Goal: Task Accomplishment & Management: Manage account settings

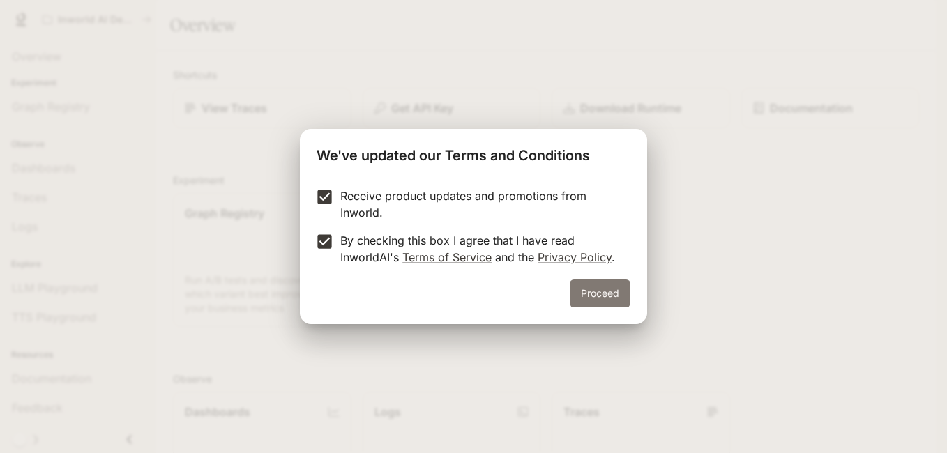
click at [576, 289] on button "Proceed" at bounding box center [599, 294] width 61 height 28
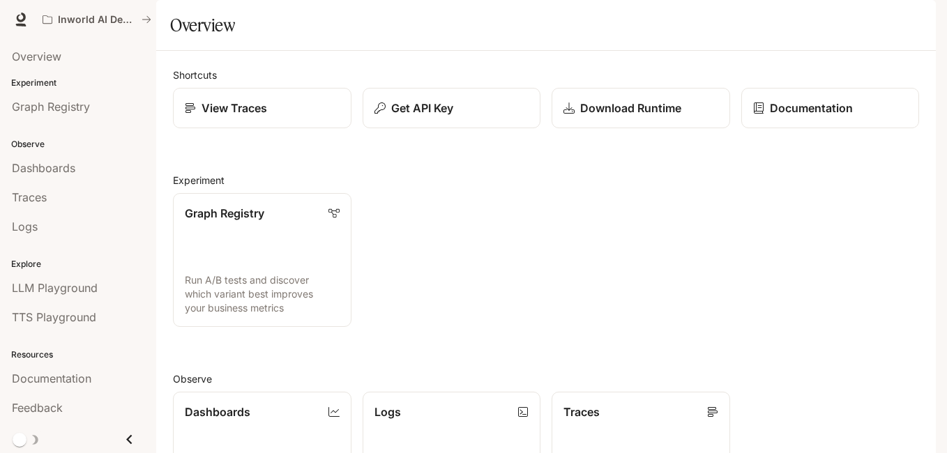
scroll to position [332, 0]
click at [57, 174] on span "Dashboards" at bounding box center [43, 168] width 63 height 17
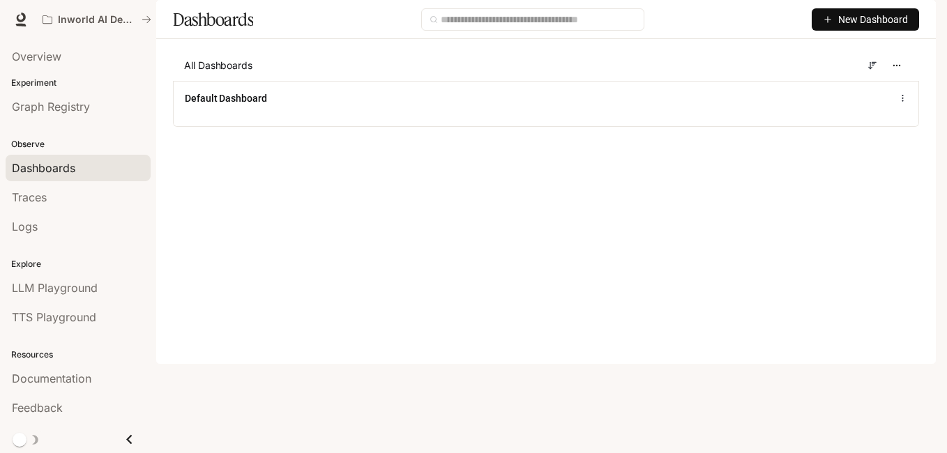
click at [243, 72] on span "All Dashboards" at bounding box center [218, 66] width 68 height 14
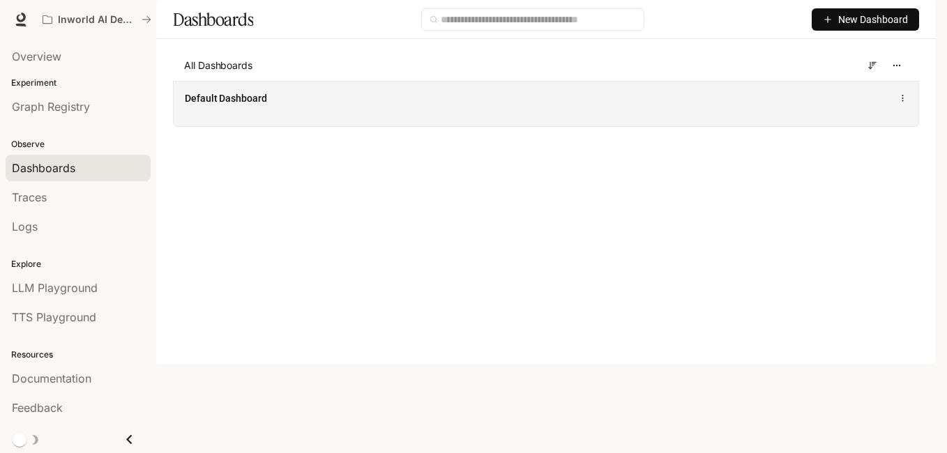
click at [266, 126] on div "Default Dashboard" at bounding box center [546, 103] width 744 height 45
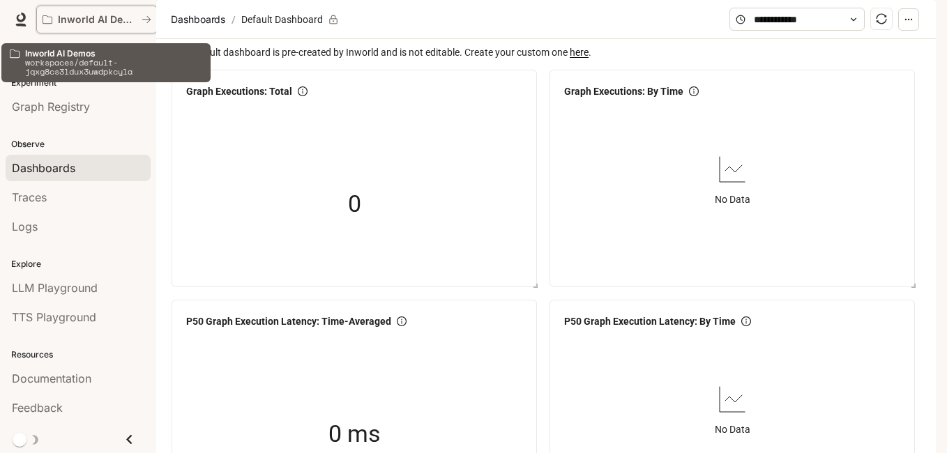
click at [84, 22] on p "Inworld AI Demos" at bounding box center [97, 20] width 78 height 12
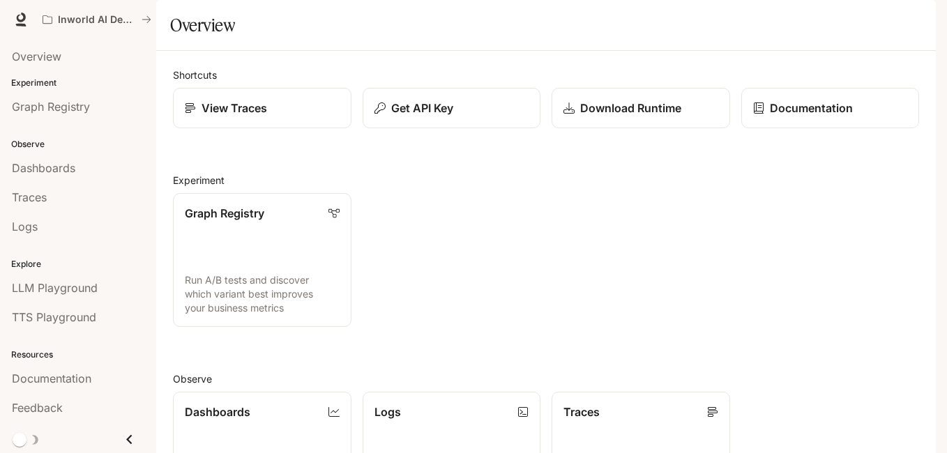
scroll to position [263, 0]
click at [913, 20] on icon "button" at bounding box center [915, 19] width 11 height 11
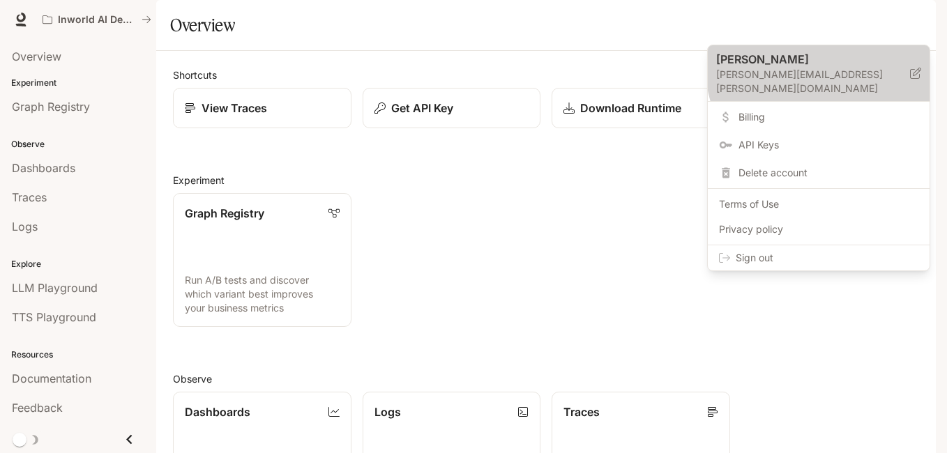
click at [845, 63] on p "[PERSON_NAME]" at bounding box center [801, 59] width 171 height 17
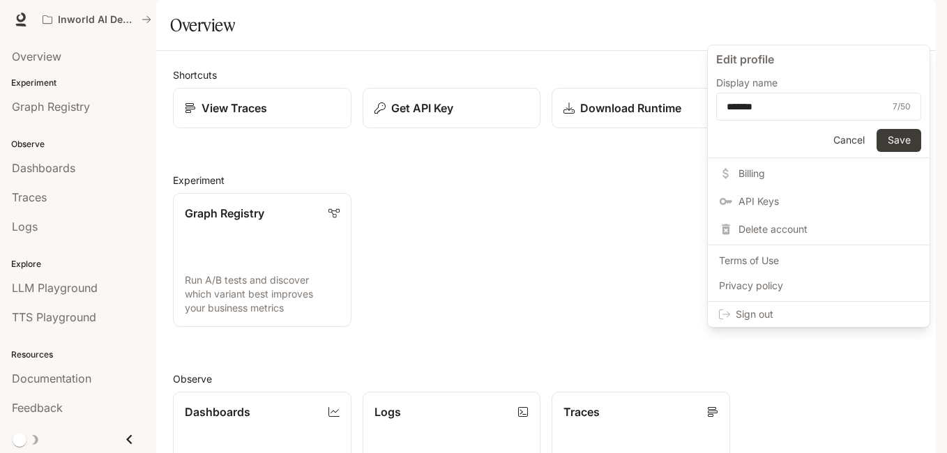
click at [755, 180] on span "Billing" at bounding box center [828, 174] width 180 height 14
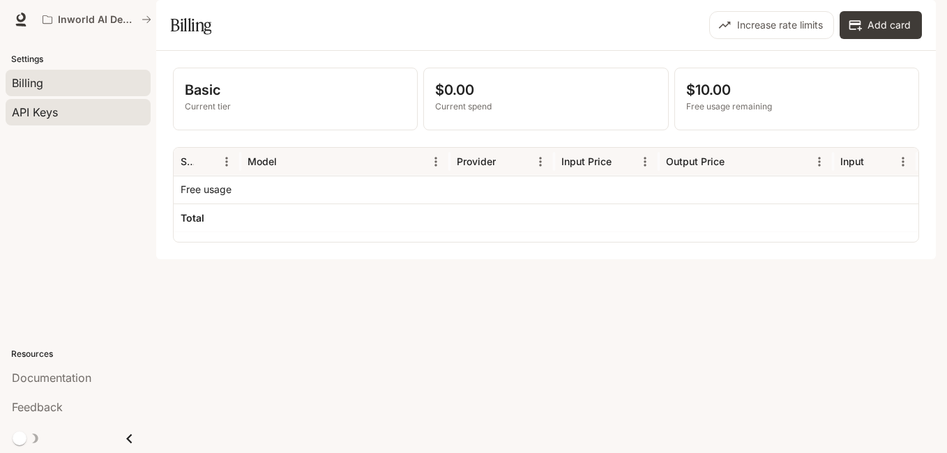
click at [45, 120] on span "API Keys" at bounding box center [35, 112] width 46 height 17
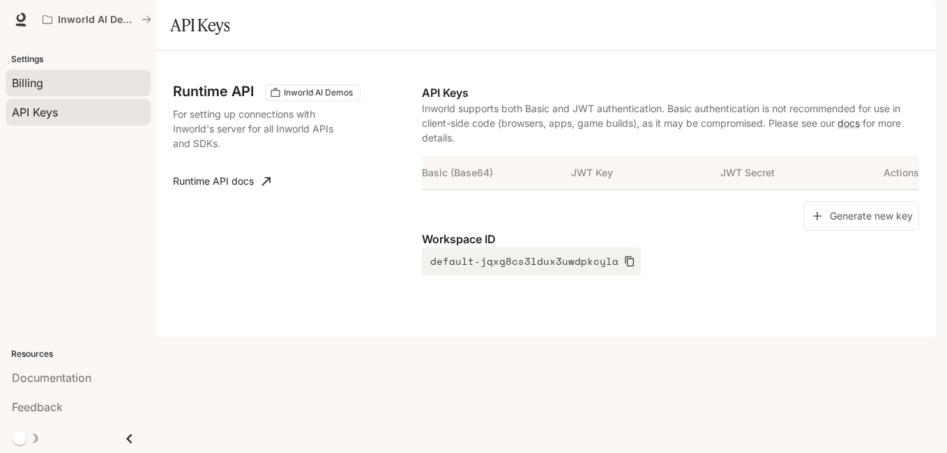
click at [12, 93] on link "Billing" at bounding box center [78, 83] width 145 height 26
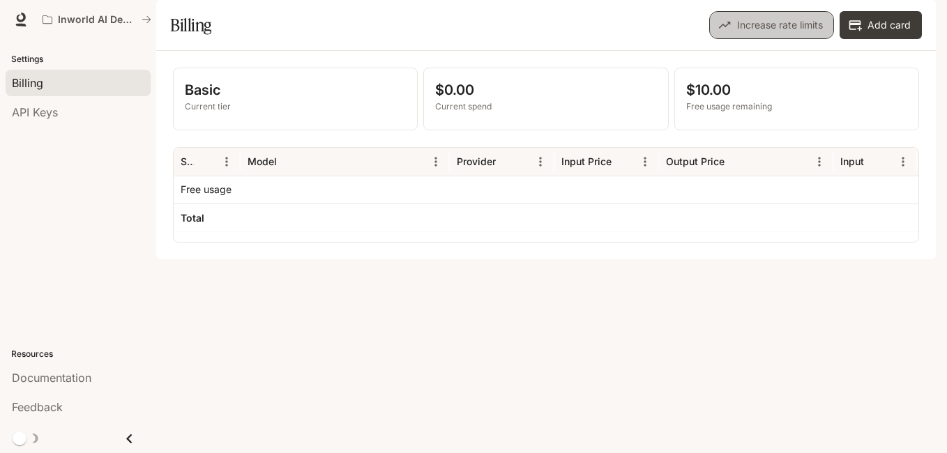
click at [749, 39] on button "Increase rate limits" at bounding box center [771, 25] width 125 height 28
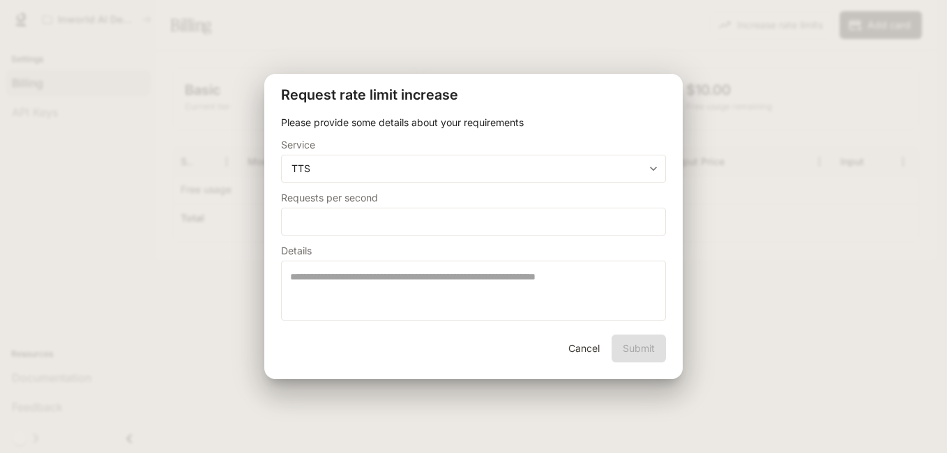
click at [590, 341] on button "Cancel" at bounding box center [583, 349] width 45 height 28
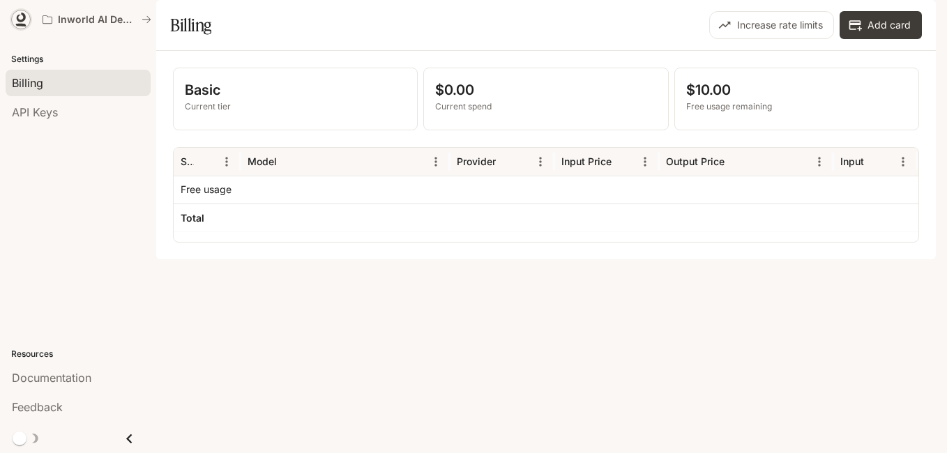
click at [20, 26] on icon at bounding box center [21, 25] width 10 height 3
